Goal: Information Seeking & Learning: Learn about a topic

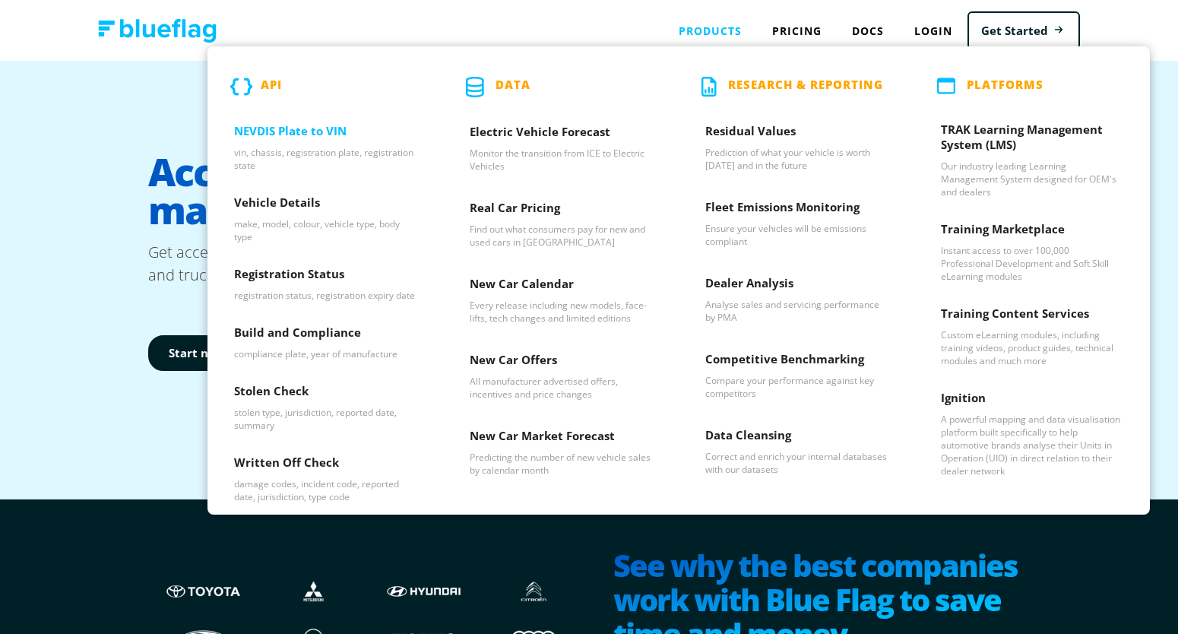
click at [318, 119] on div "NEVDIS Plate to VIN vin, chassis, registration plate, registration state" at bounding box center [326, 147] width 236 height 71
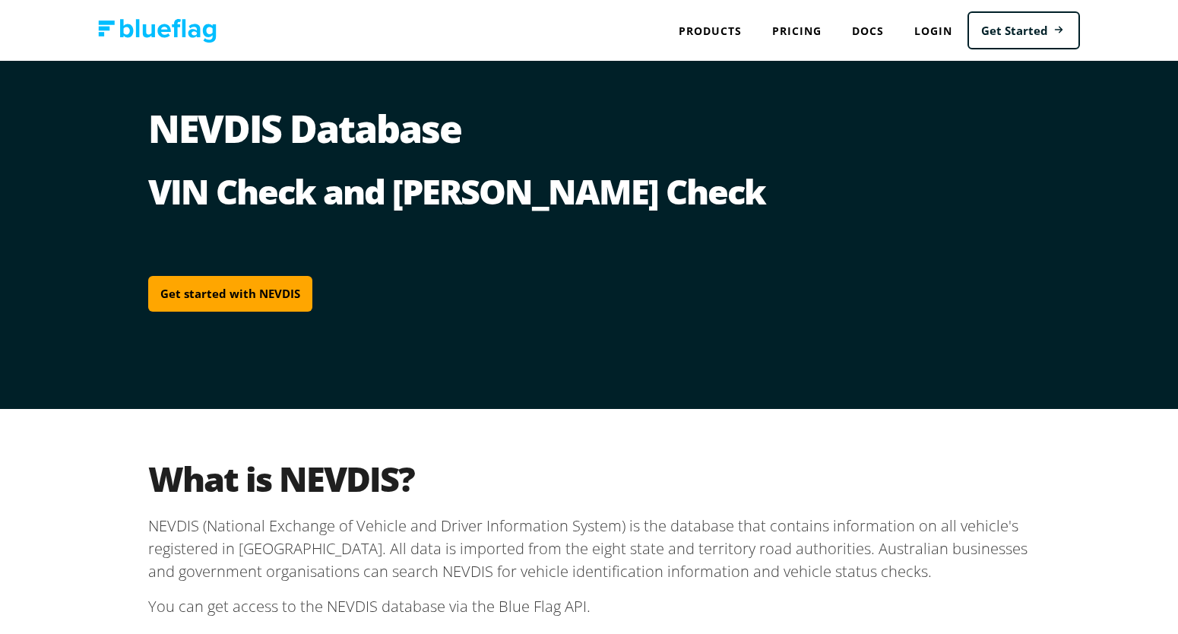
click at [358, 481] on h2 "What is NEVDIS?" at bounding box center [589, 479] width 882 height 42
click at [169, 528] on p "NEVDIS (National Exchange of Vehicle and Driver Information System) is the data…" at bounding box center [589, 549] width 882 height 68
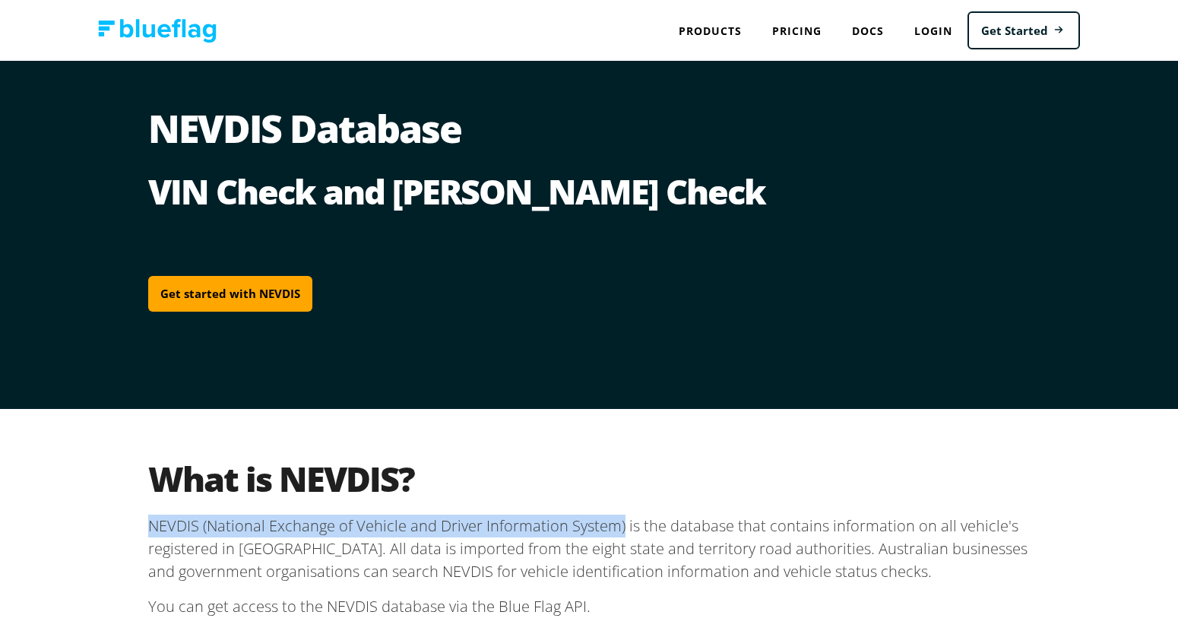
drag, startPoint x: 169, startPoint y: 528, endPoint x: 614, endPoint y: 524, distance: 445.4
click at [614, 524] on p "NEVDIS (National Exchange of Vehicle and Driver Information System) is the data…" at bounding box center [589, 549] width 882 height 68
copy p "NEVDIS (National Exchange of Vehicle and Driver Information System)"
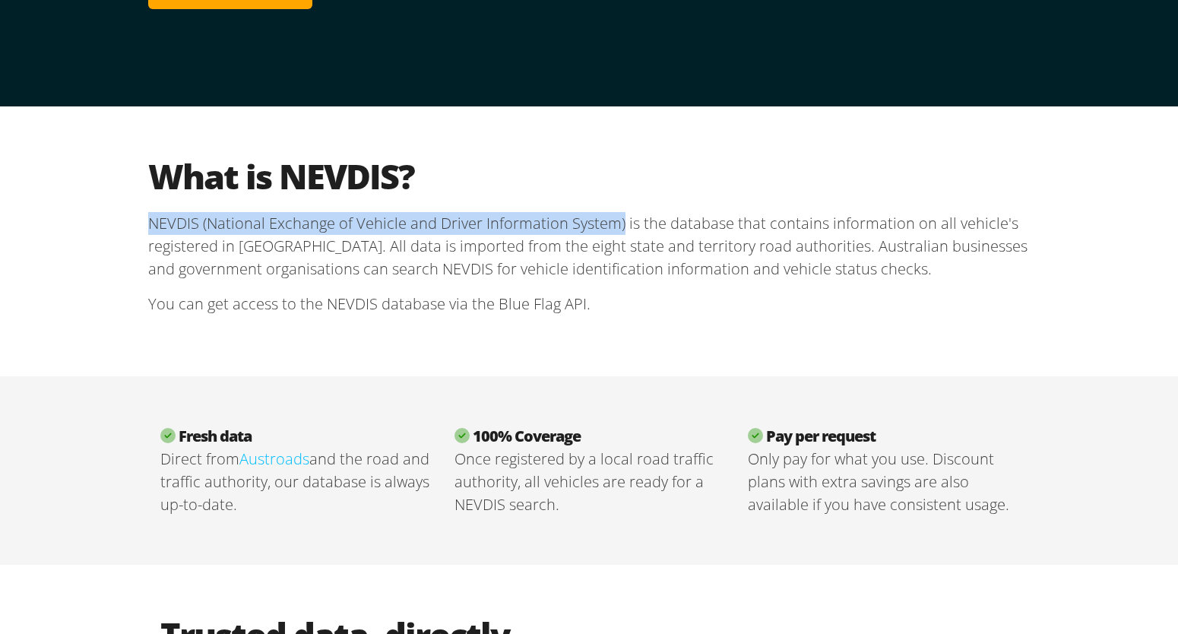
scroll to position [303, 0]
